Goal: Task Accomplishment & Management: Manage account settings

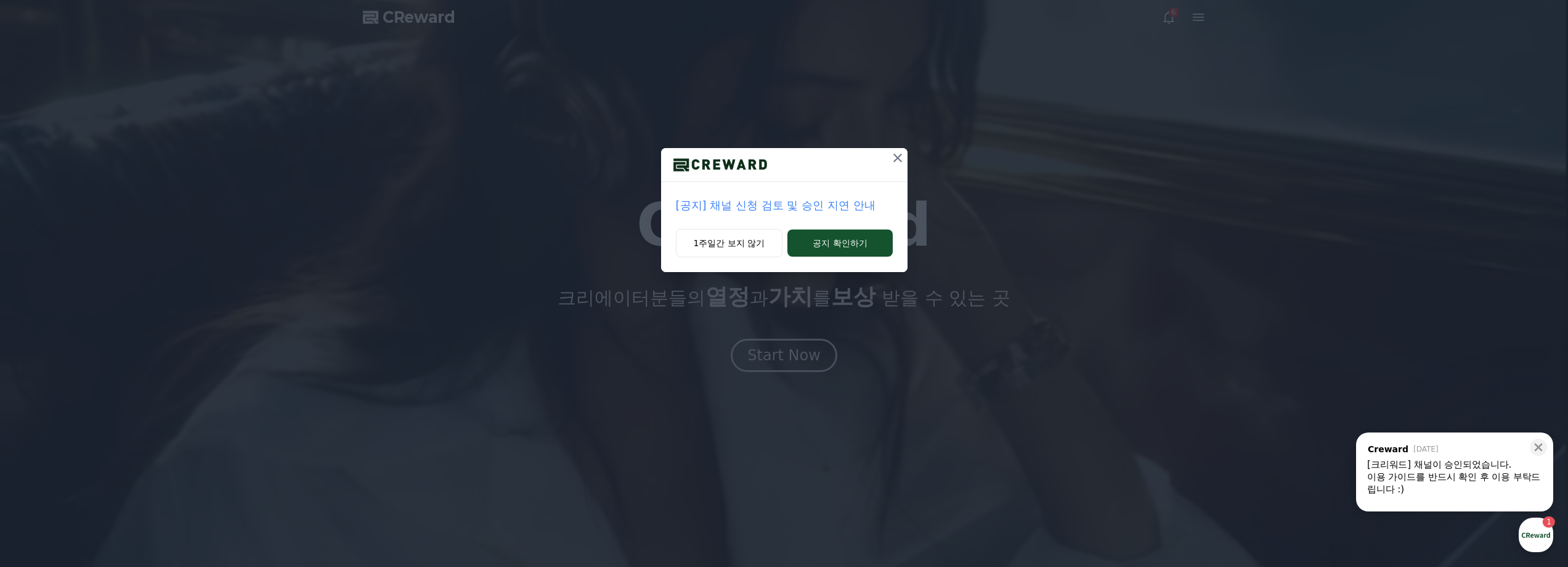
click at [897, 158] on icon at bounding box center [898, 158] width 9 height 9
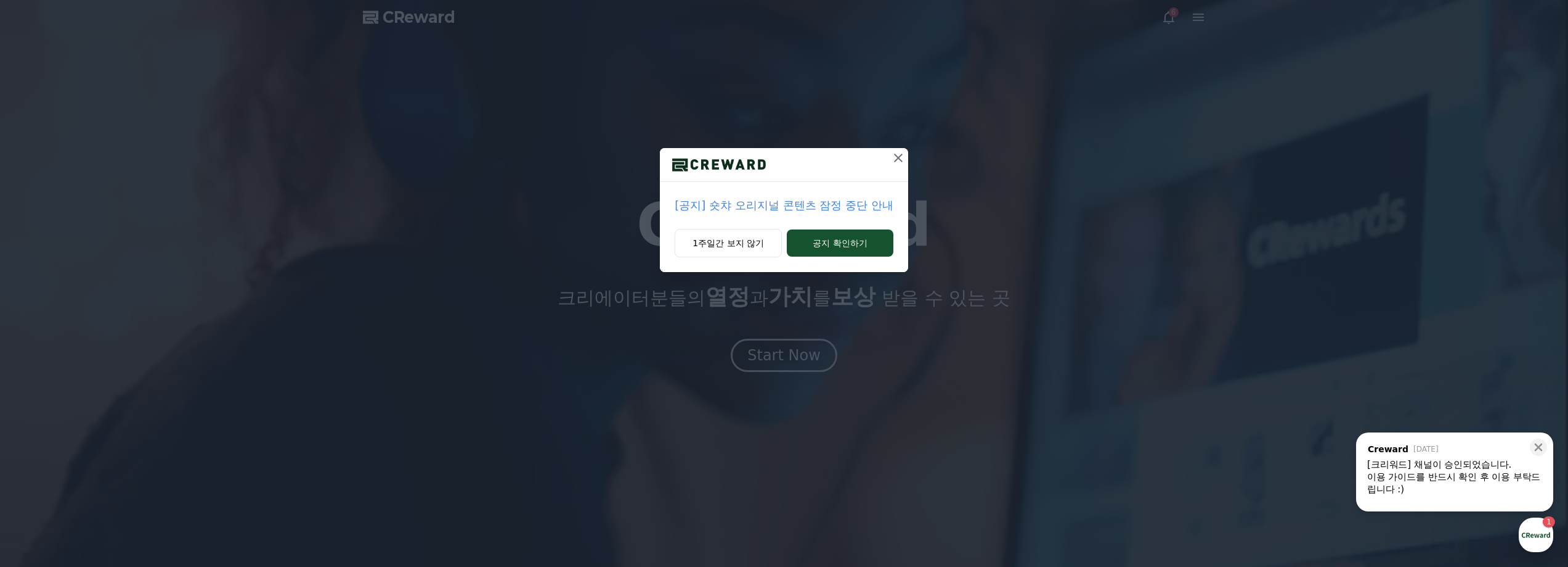
click at [894, 157] on icon at bounding box center [898, 158] width 14 height 14
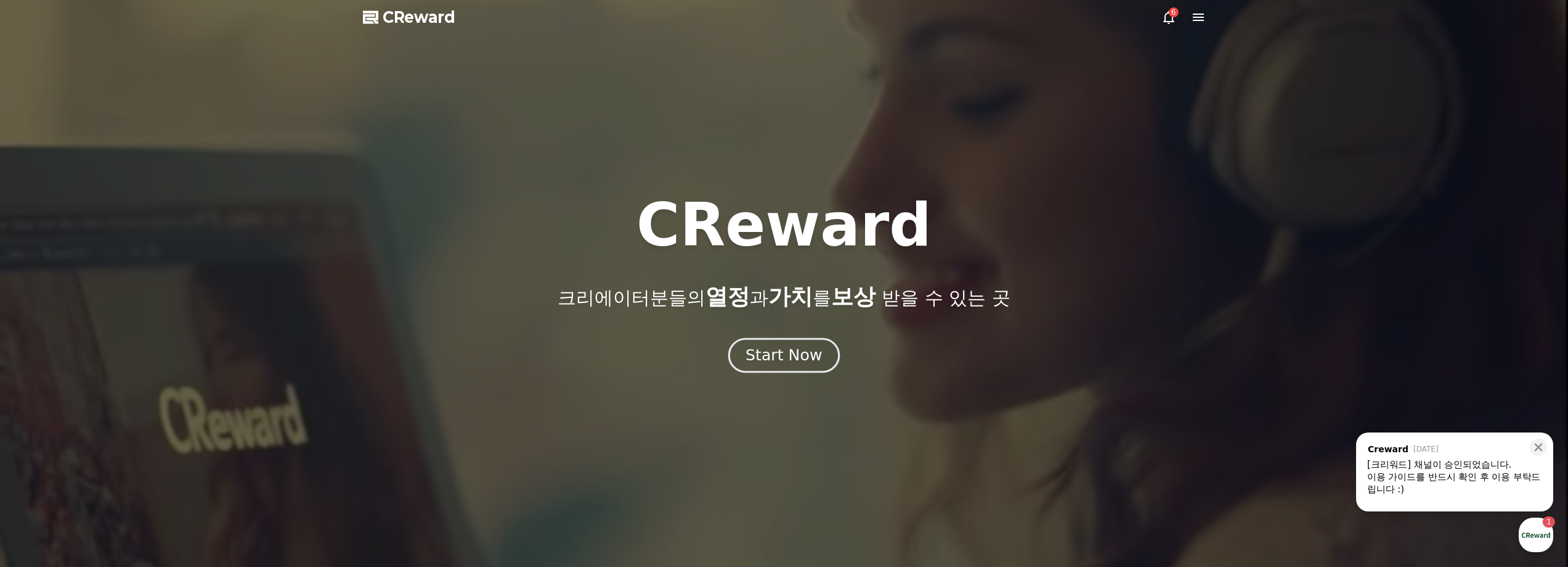
click at [801, 354] on div "Start Now" at bounding box center [783, 355] width 77 height 21
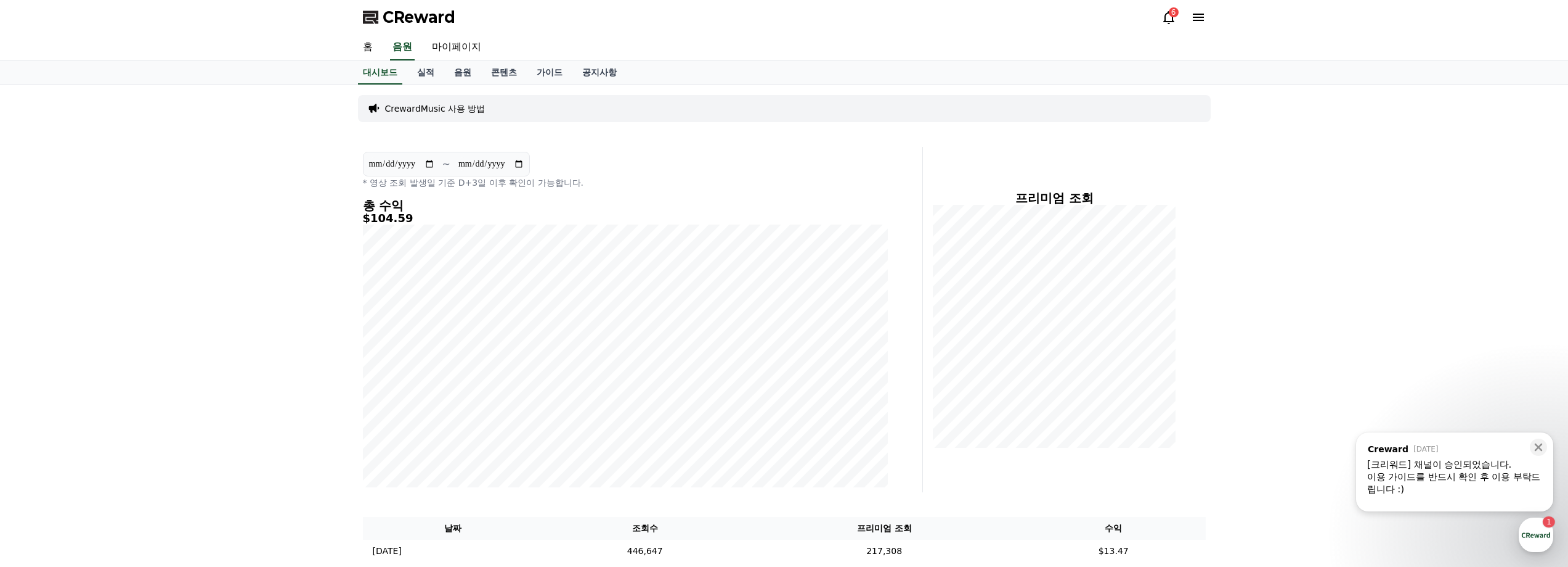
click at [1450, 467] on div "[크리워드] 채널이 승인되었습니다." at bounding box center [1454, 464] width 175 height 13
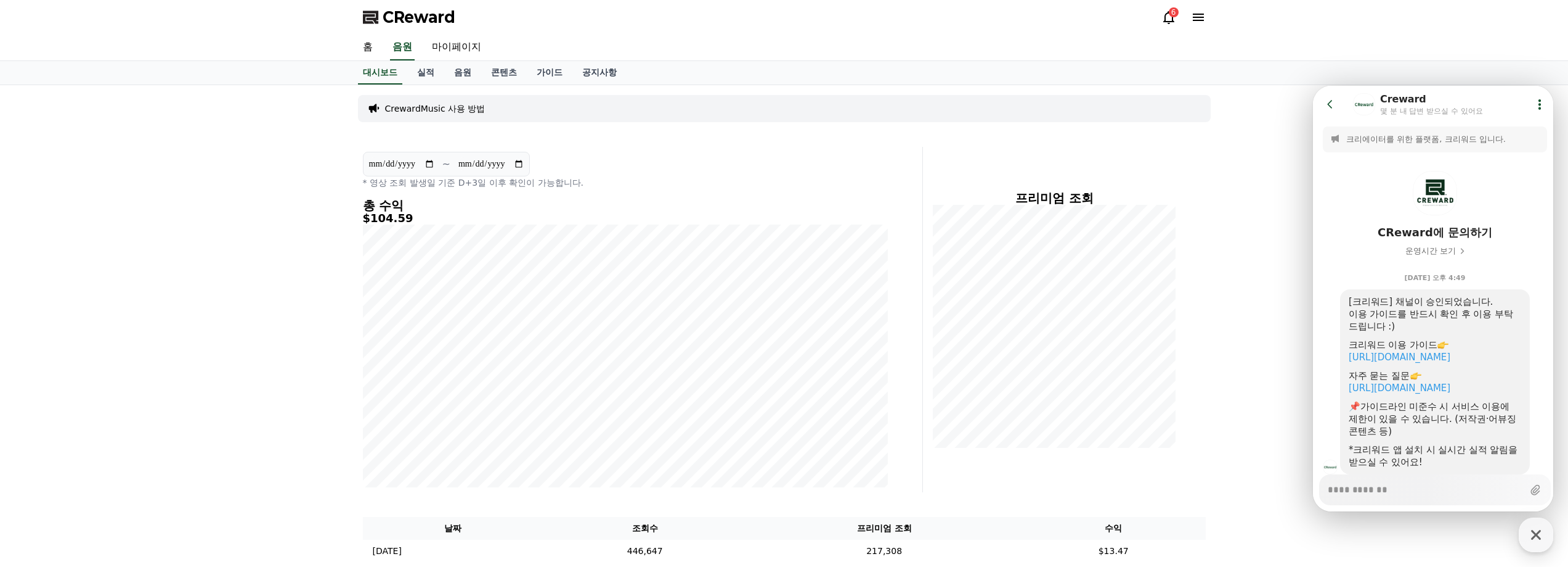
type textarea "*"
click at [1504, 68] on div "대시보드 실적 음원 콘텐츠 가이드 공지사항" at bounding box center [784, 73] width 1568 height 24
click at [1229, 181] on div "**********" at bounding box center [784, 431] width 1568 height 692
click at [1340, 98] on button "Go to previous page" at bounding box center [1335, 104] width 32 height 24
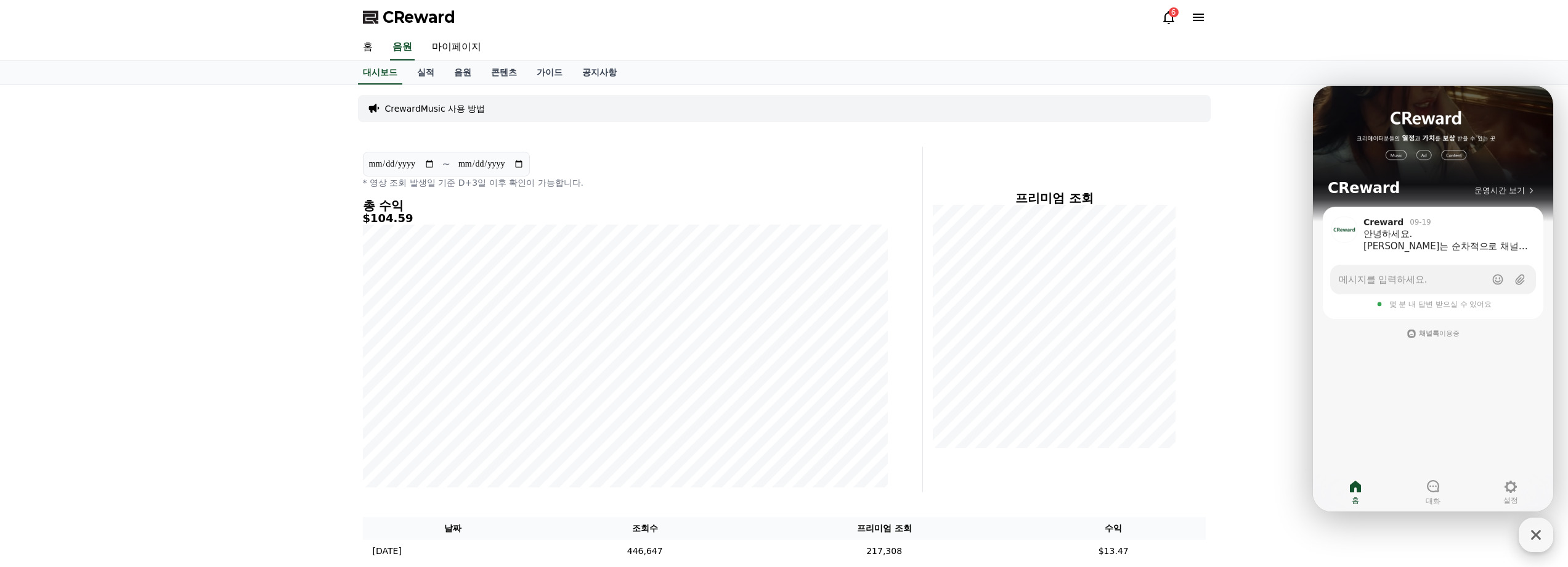
click at [1528, 532] on icon "button" at bounding box center [1536, 534] width 23 height 23
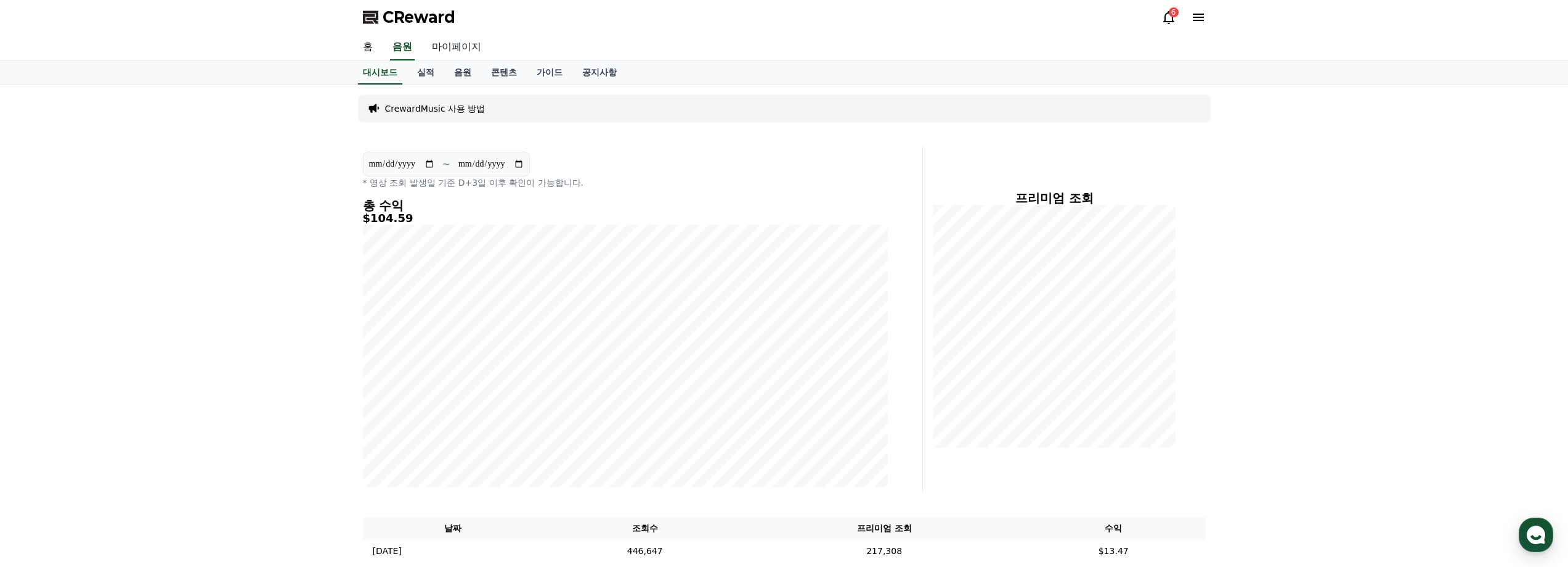
click at [461, 51] on link "마이페이지" at bounding box center [457, 47] width 69 height 26
select select "**********"
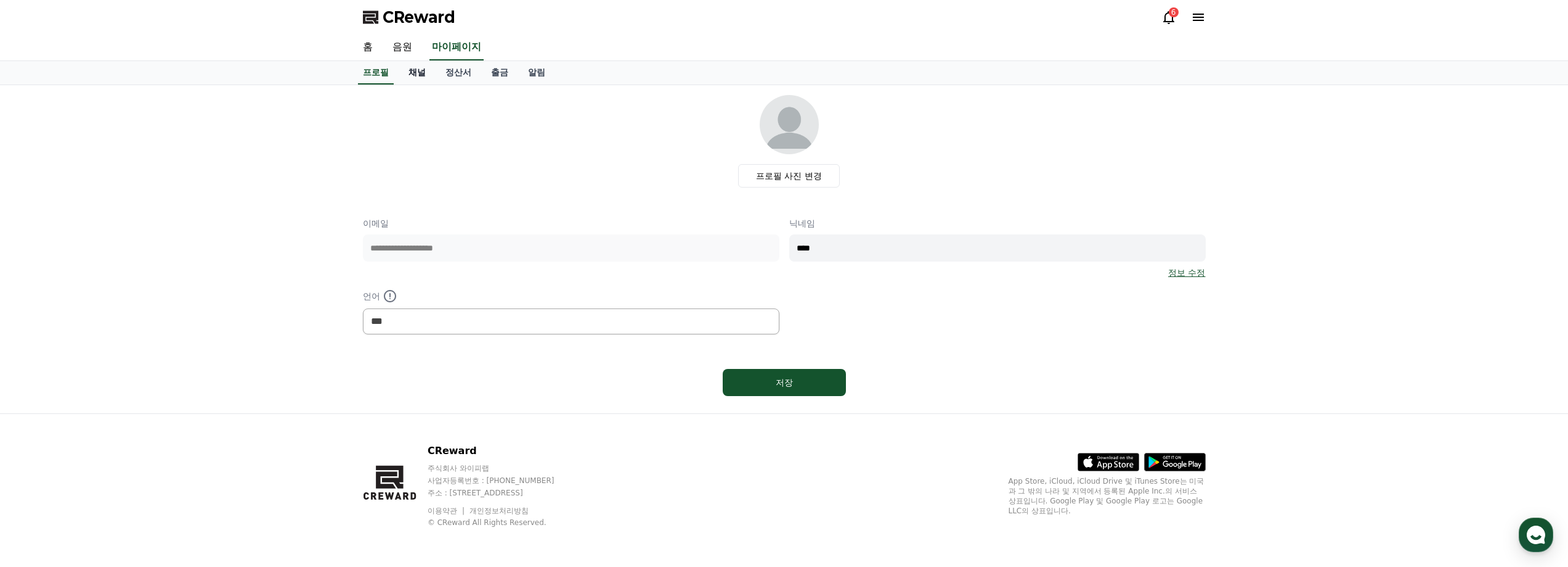
click at [418, 63] on link "채널" at bounding box center [417, 73] width 37 height 23
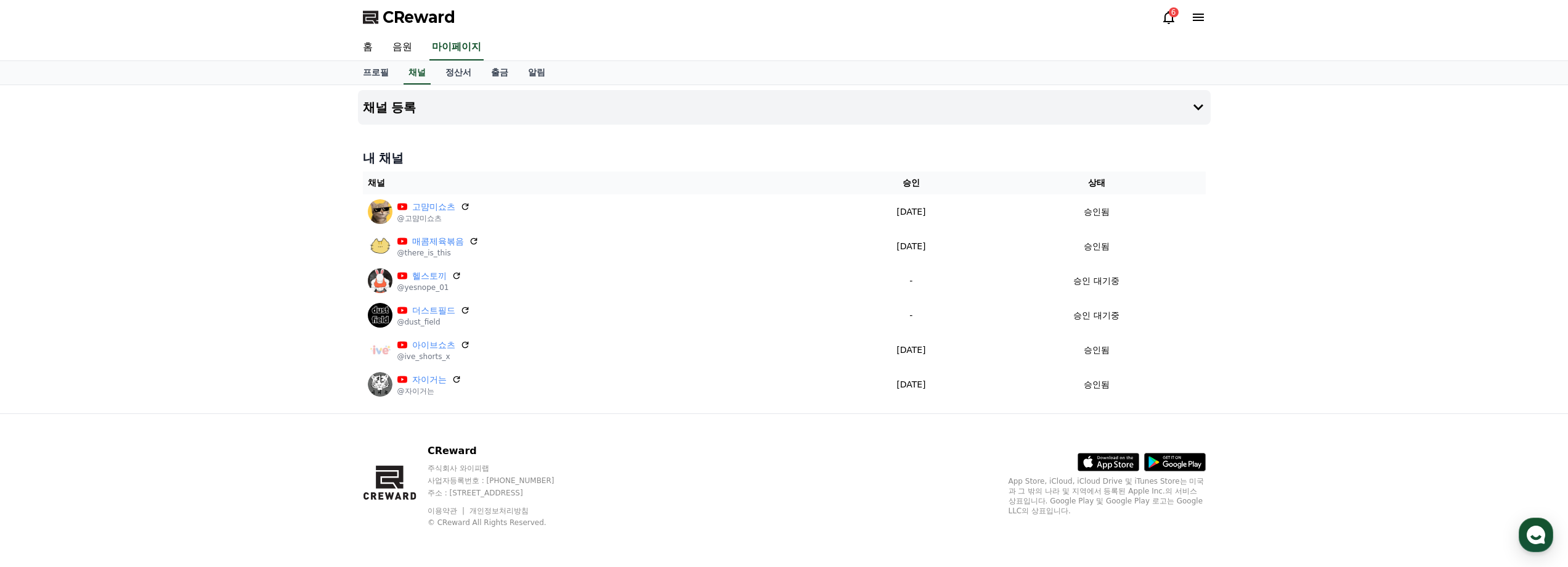
click at [281, 233] on div "채널 등록 내 채널 채널 승인 상태 고먐미쇼츠 @고먐미쇼츠 [DATE] 09-25 승인됨 매콤제육볶음 @there_is_this [DATE] …" at bounding box center [784, 248] width 1568 height 328
click at [198, 341] on div "채널 등록 내 채널 채널 승인 상태 고먐미쇼츠 @고먐미쇼츠 [DATE] 09-25 승인됨 매콤제육볶음 @there_is_this [DATE] …" at bounding box center [784, 248] width 1568 height 328
